Goal: Understand process/instructions

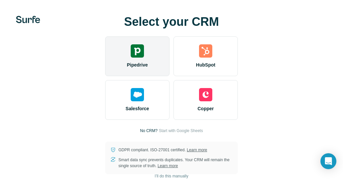
click at [148, 56] on div "Pipedrive" at bounding box center [137, 56] width 64 height 40
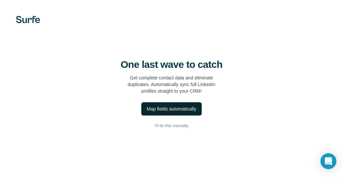
click at [182, 108] on div "Map fields automatically" at bounding box center [171, 109] width 49 height 7
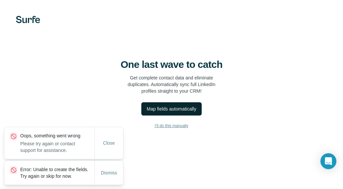
click at [173, 127] on span "I’ll do this manually" at bounding box center [172, 126] width 34 height 6
